Goal: Task Accomplishment & Management: Manage account settings

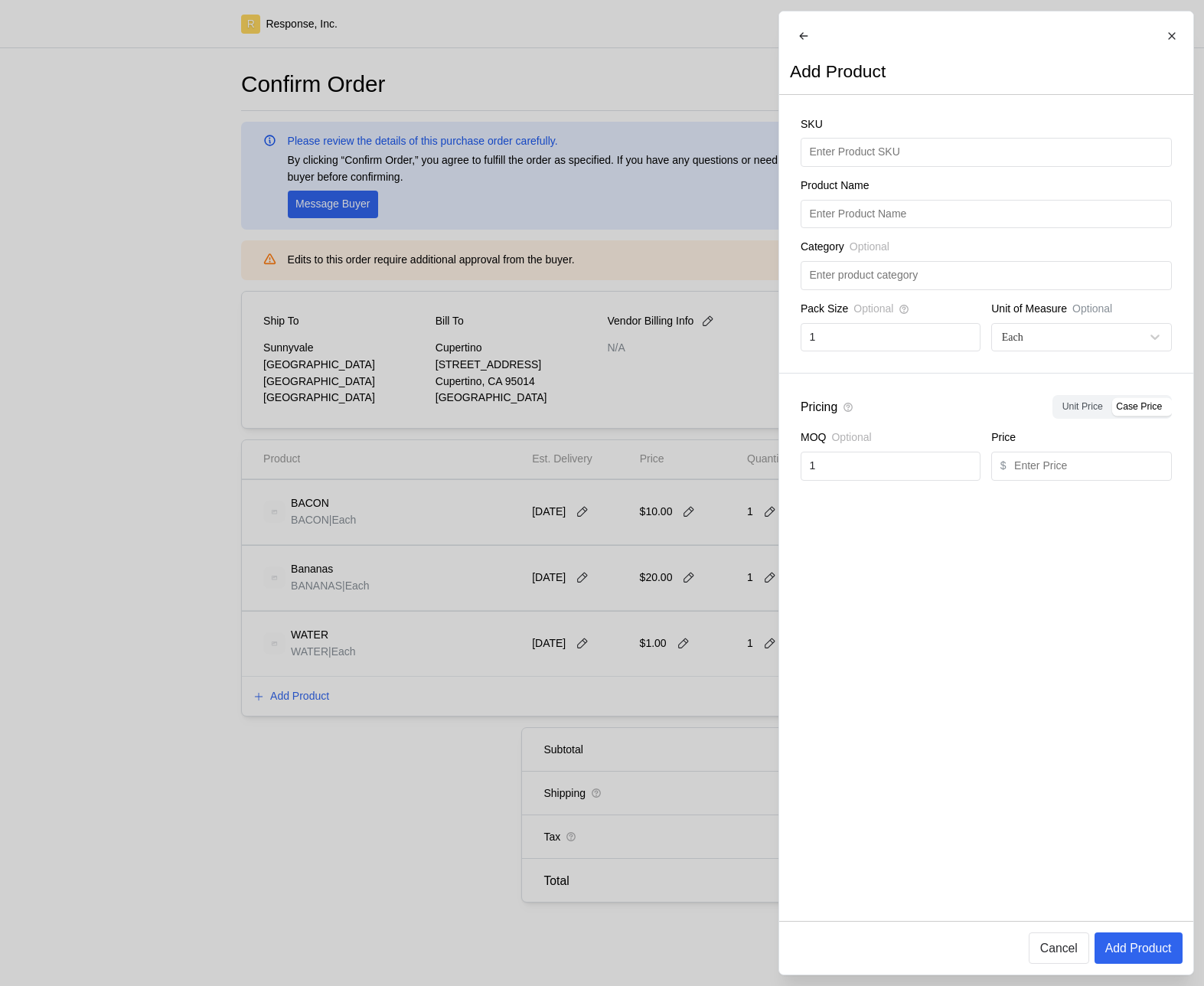
click at [622, 343] on div at bounding box center [602, 493] width 1204 height 986
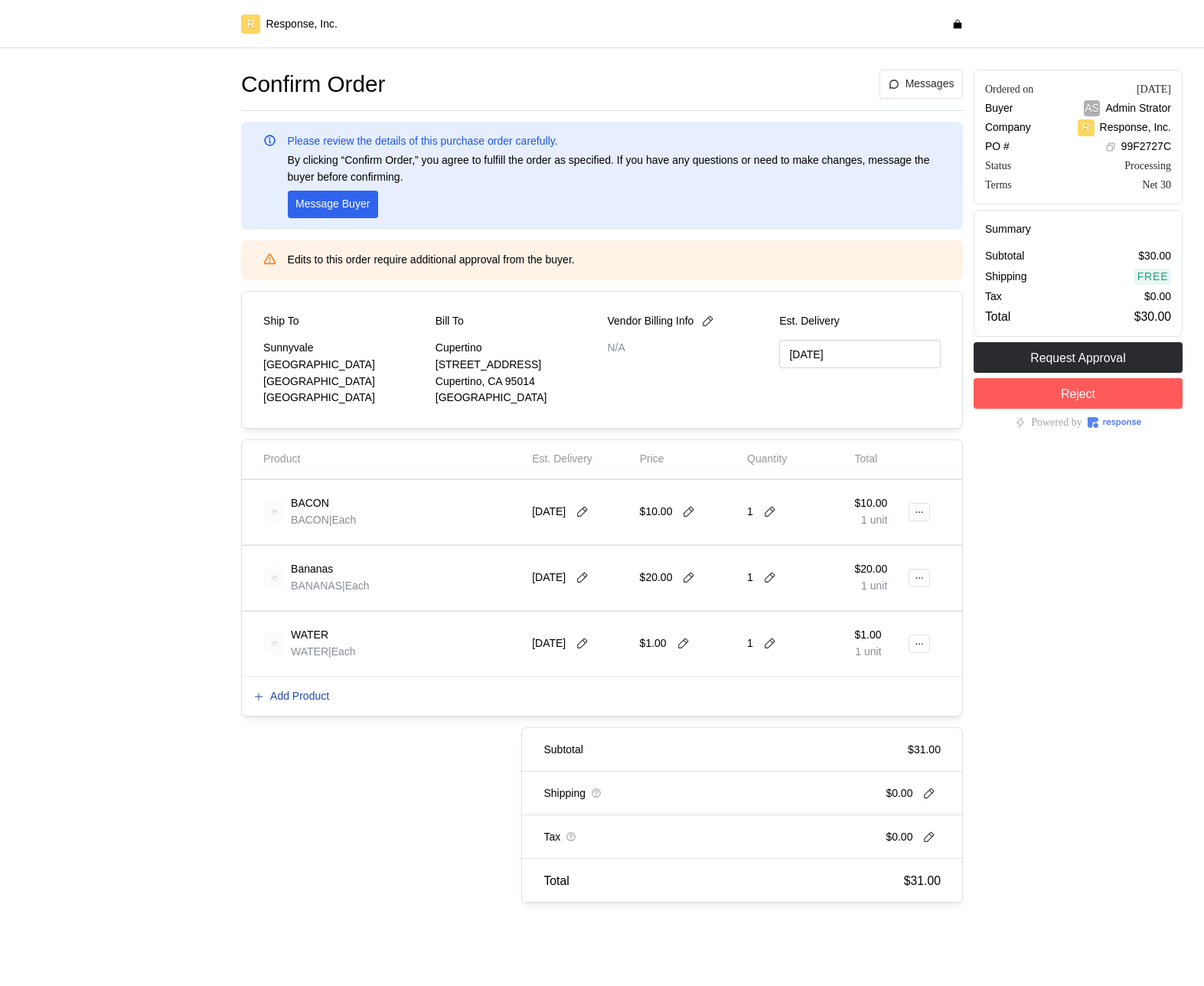
click at [300, 696] on p "Add Product" at bounding box center [299, 696] width 59 height 17
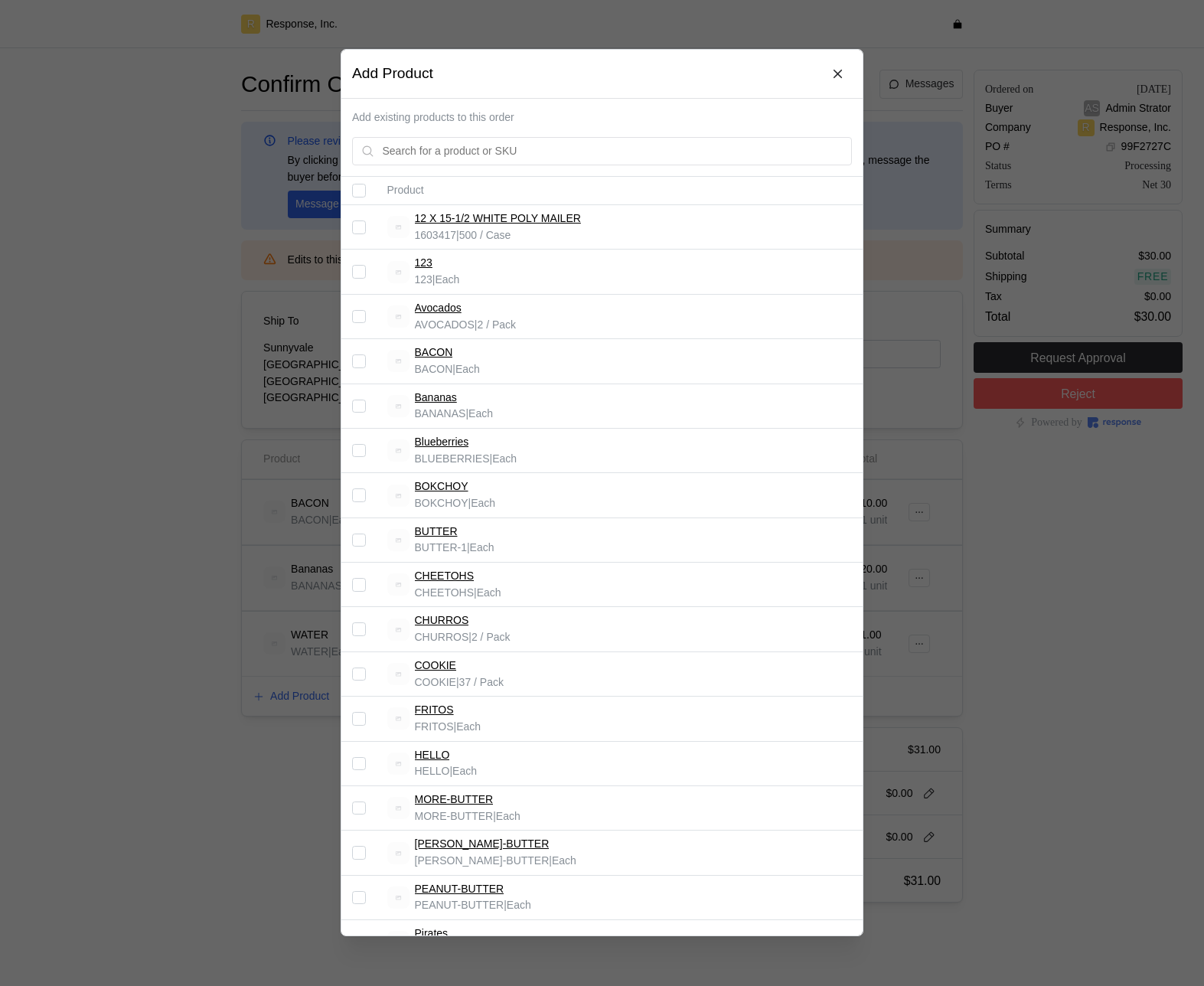
click at [364, 626] on input "Select record 10" at bounding box center [359, 630] width 14 height 14
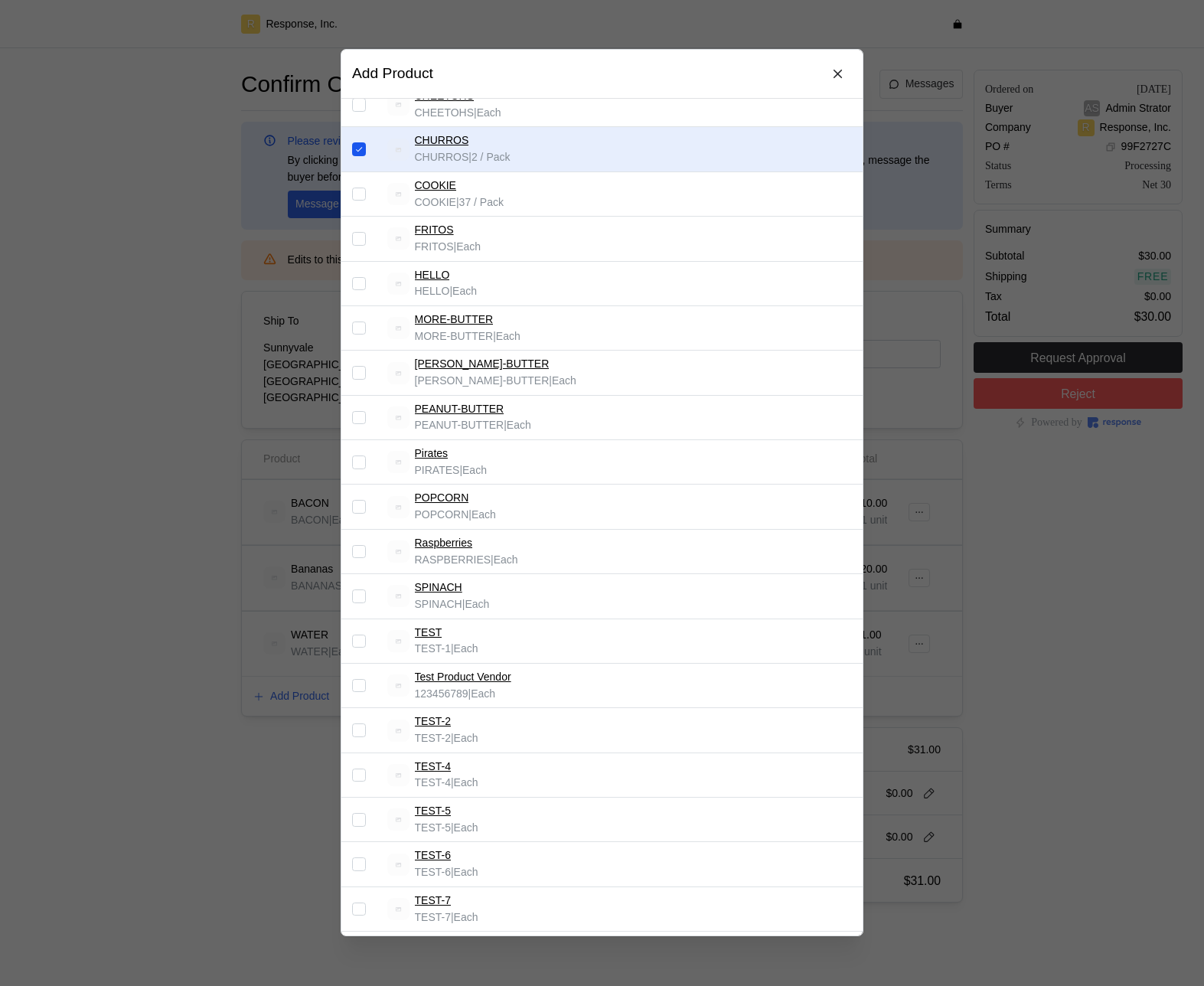
scroll to position [684, 0]
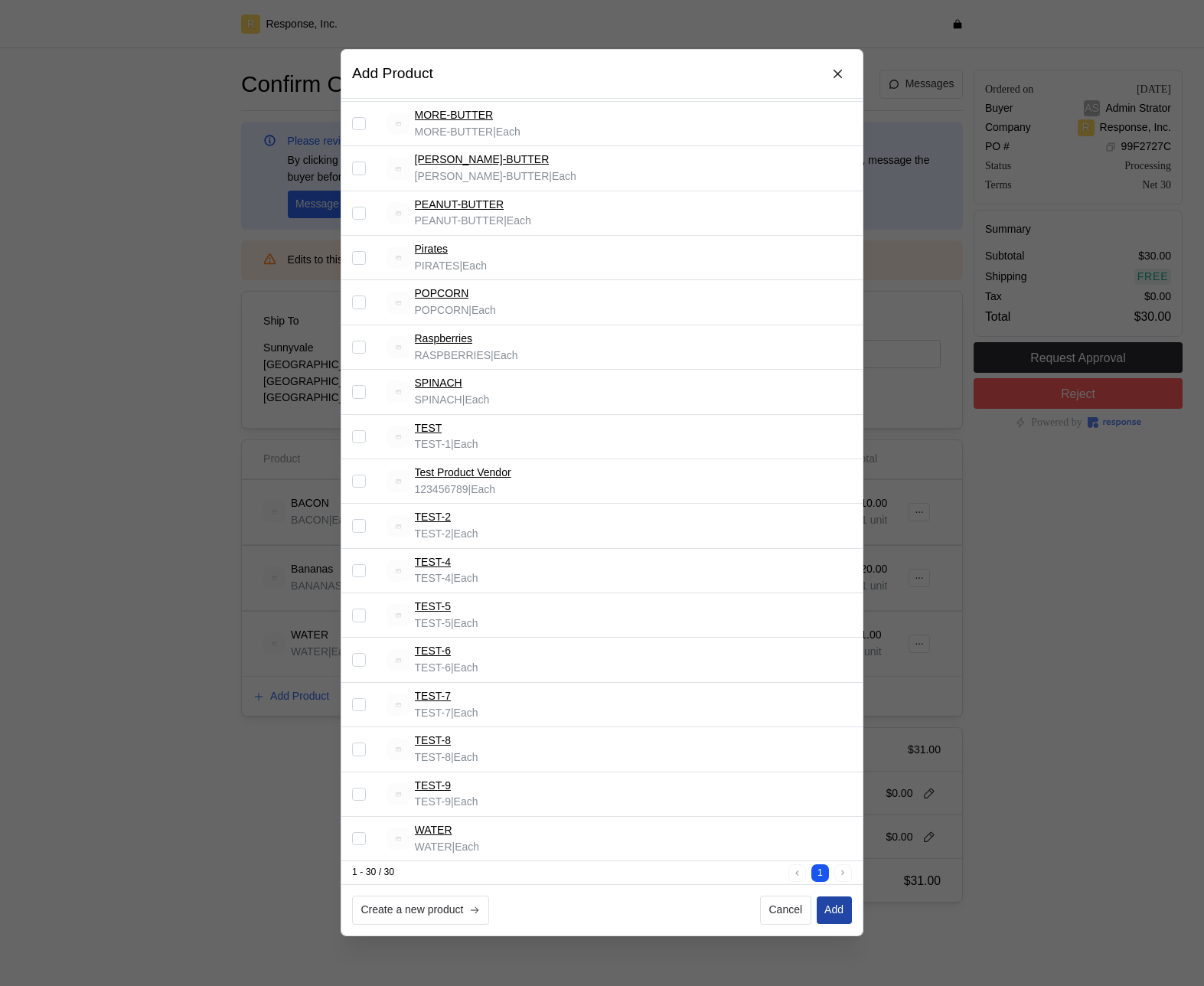
click at [838, 916] on p "Add" at bounding box center [834, 910] width 20 height 17
checkbox input "false"
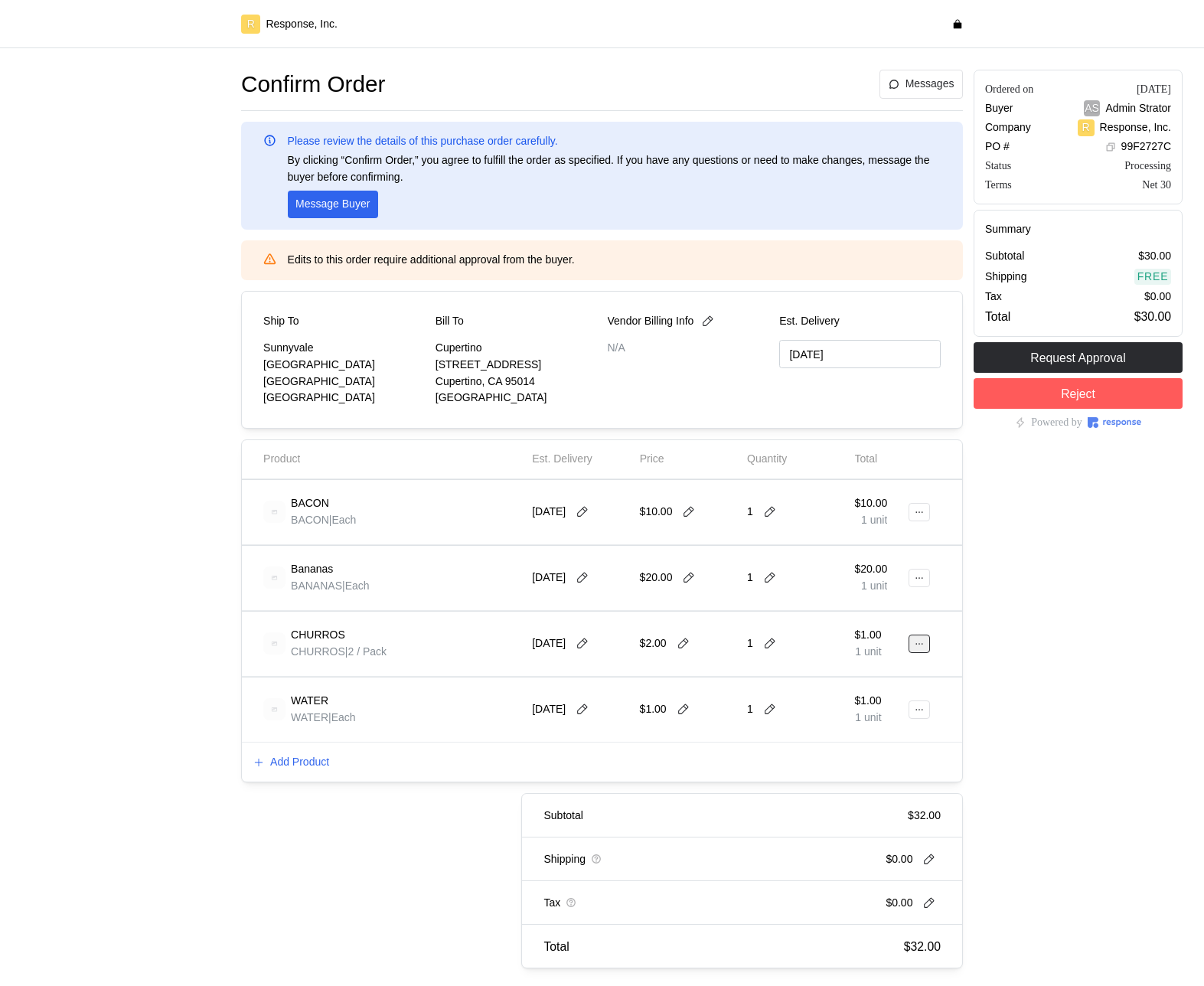
click at [914, 650] on button at bounding box center [919, 644] width 21 height 19
click at [889, 657] on div "Edit" at bounding box center [863, 675] width 133 height 38
click at [890, 661] on div "Edit" at bounding box center [863, 675] width 133 height 38
click at [878, 670] on p "Edit" at bounding box center [870, 676] width 98 height 17
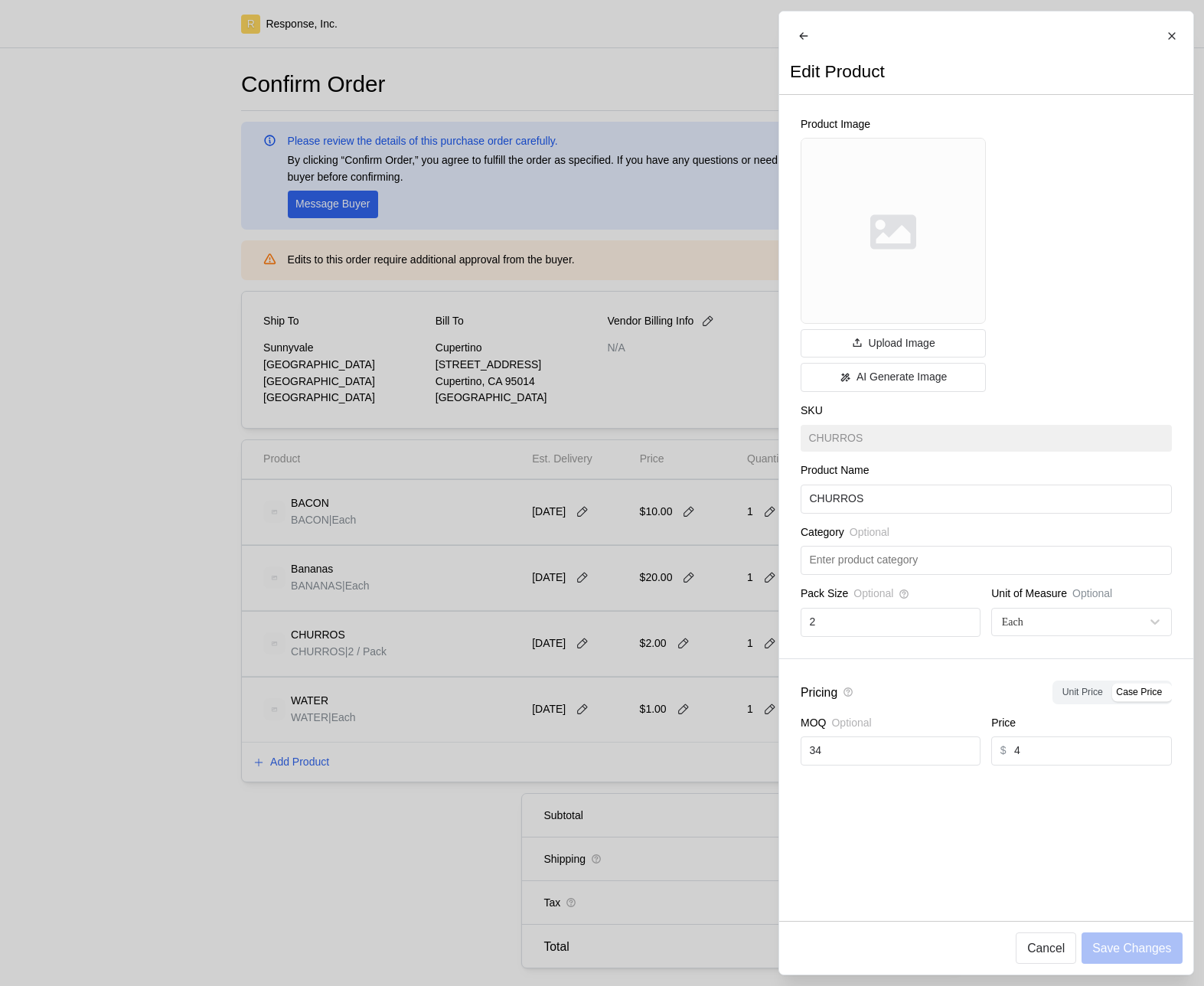
click at [661, 735] on div at bounding box center [602, 493] width 1204 height 986
